Goal: Subscribe to service/newsletter

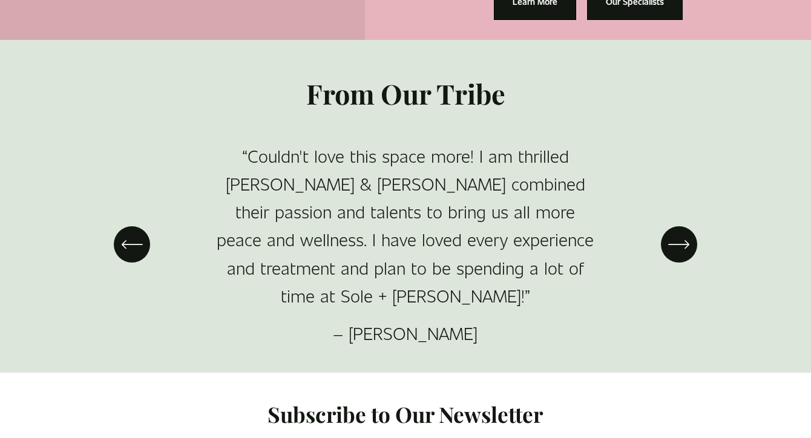
scroll to position [1679, 0]
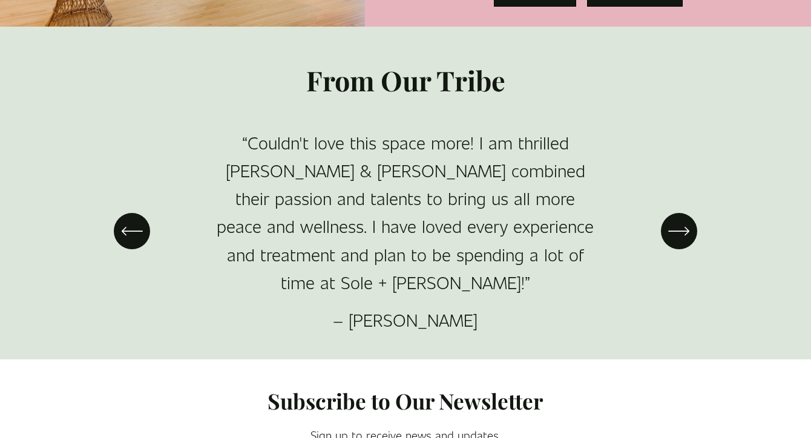
click at [681, 220] on icon "\a \a \a Next\a \a" at bounding box center [679, 231] width 22 height 22
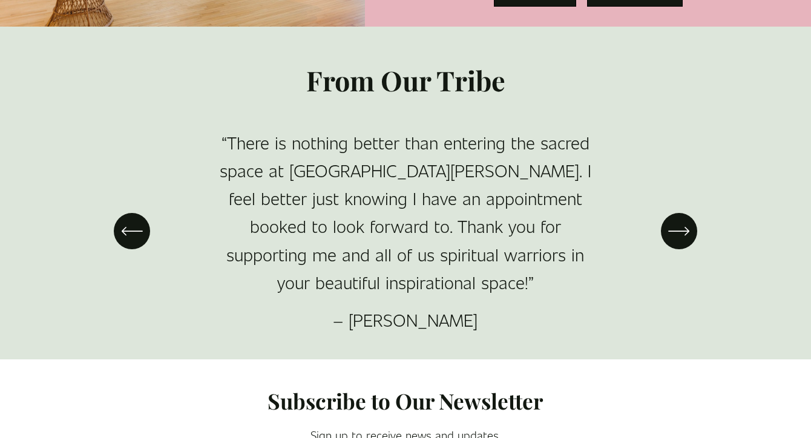
click at [681, 220] on icon "\a \a \a Next\a \a" at bounding box center [679, 231] width 22 height 22
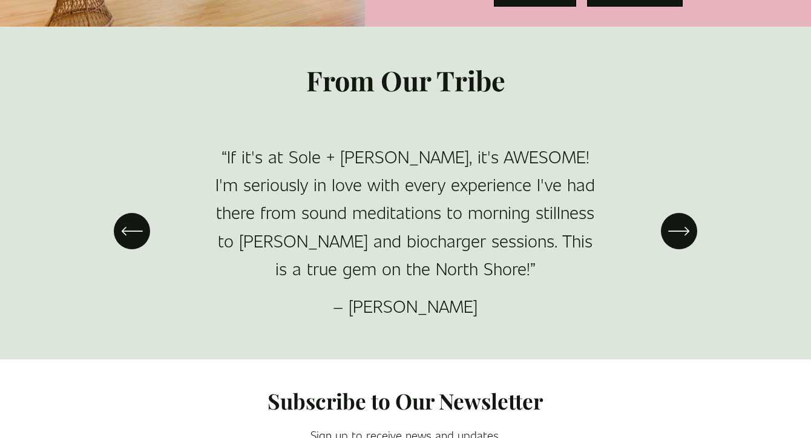
click at [681, 220] on icon "\a \a \a Next\a \a" at bounding box center [679, 231] width 22 height 22
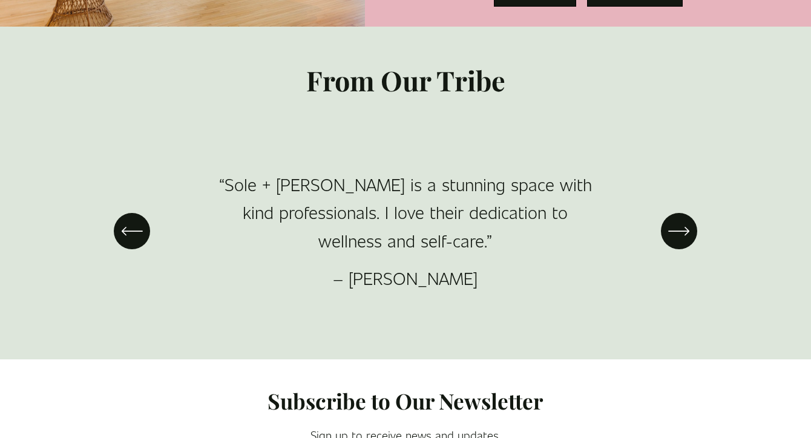
click at [681, 220] on icon "\a \a \a Next\a \a" at bounding box center [679, 231] width 22 height 22
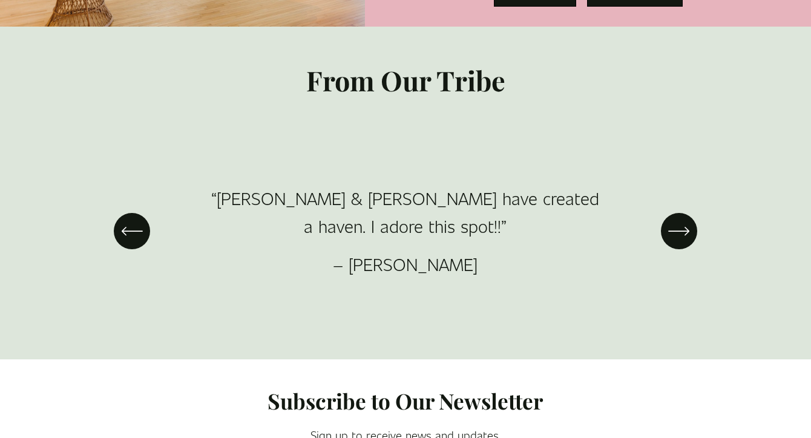
click at [681, 220] on icon "\a \a \a Next\a \a" at bounding box center [679, 231] width 22 height 22
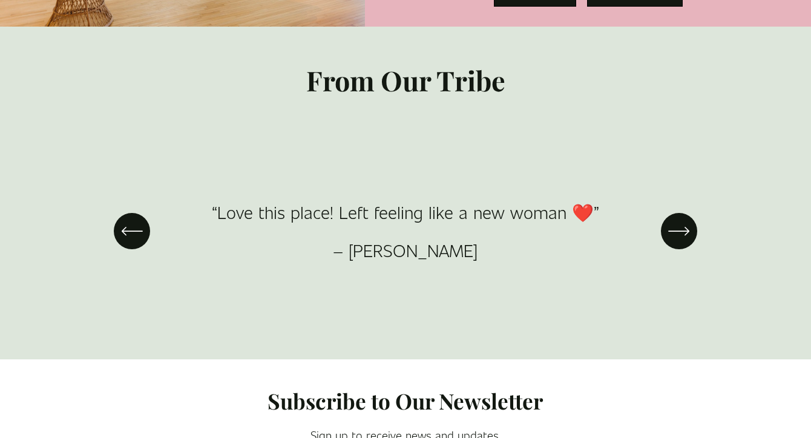
click at [681, 220] on icon "\a \a \a Next\a \a" at bounding box center [679, 231] width 22 height 22
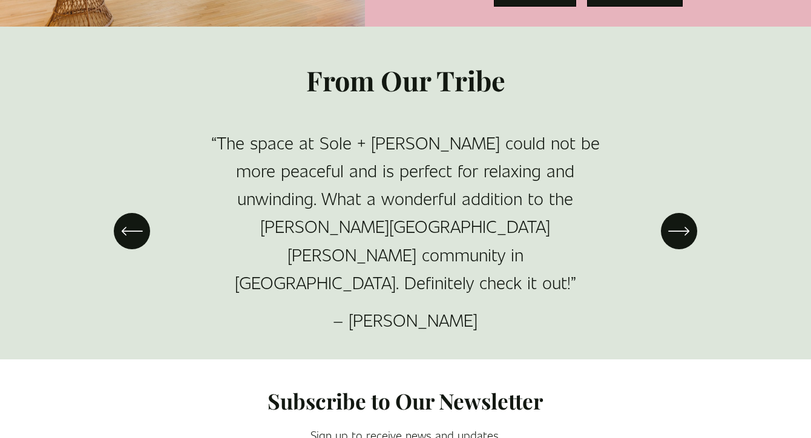
click at [681, 220] on icon "\a \a \a Next\a \a" at bounding box center [679, 231] width 22 height 22
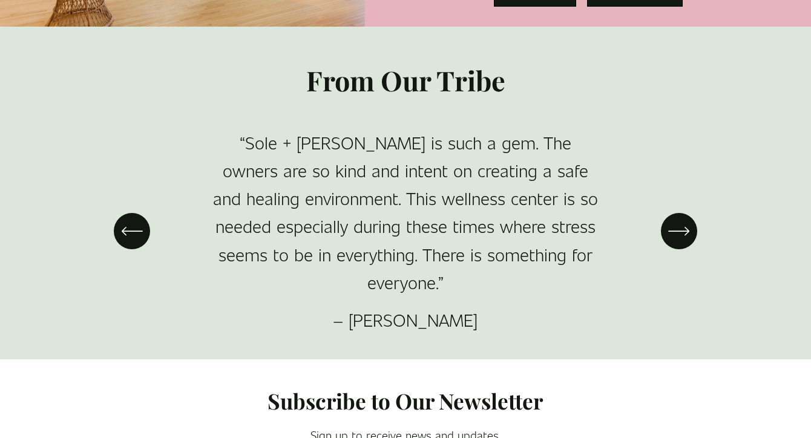
click at [681, 220] on icon "\a \a \a Next\a \a" at bounding box center [679, 231] width 22 height 22
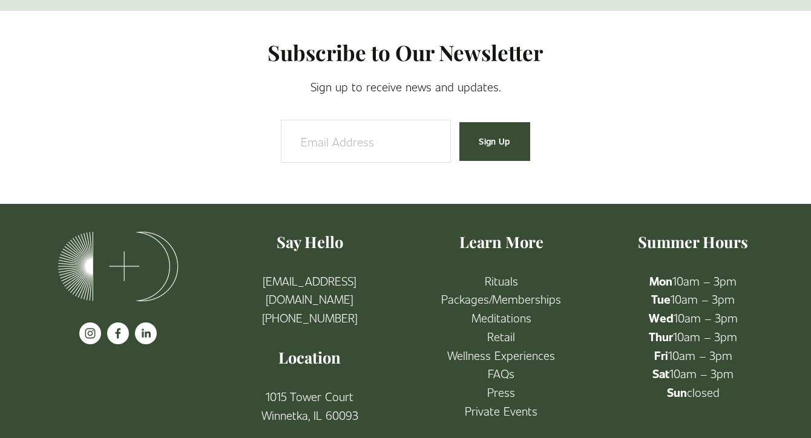
scroll to position [2027, 0]
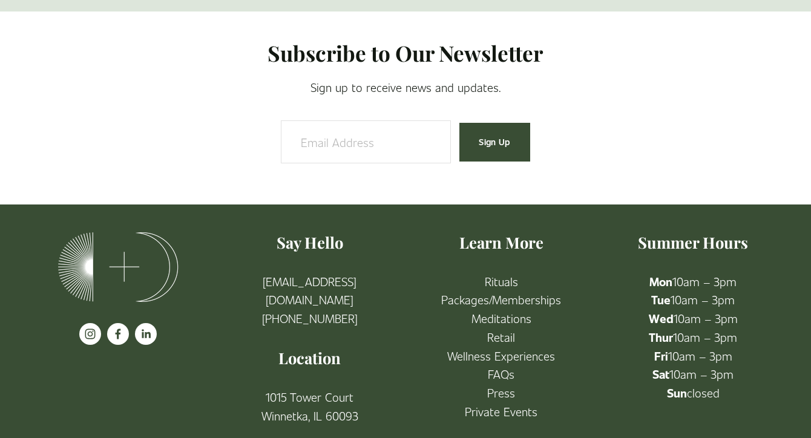
click at [182, 132] on div "Email Address Sign Up" at bounding box center [406, 142] width 560 height 72
